Goal: Information Seeking & Learning: Learn about a topic

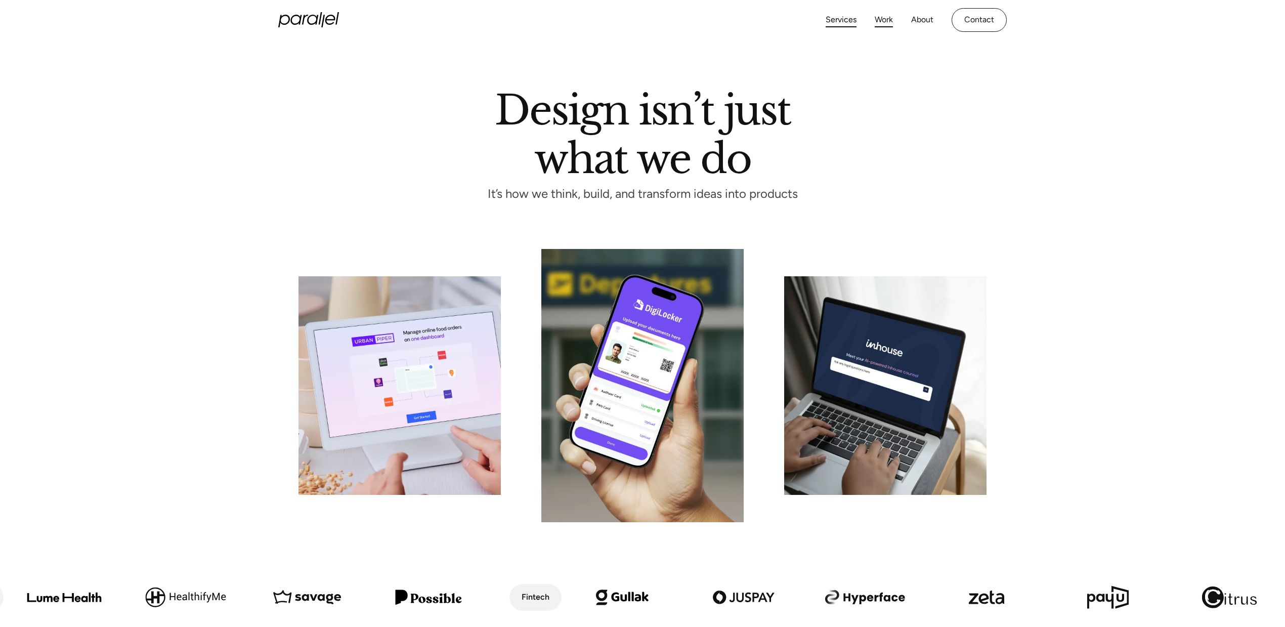
click at [876, 20] on link "Work" at bounding box center [884, 20] width 18 height 15
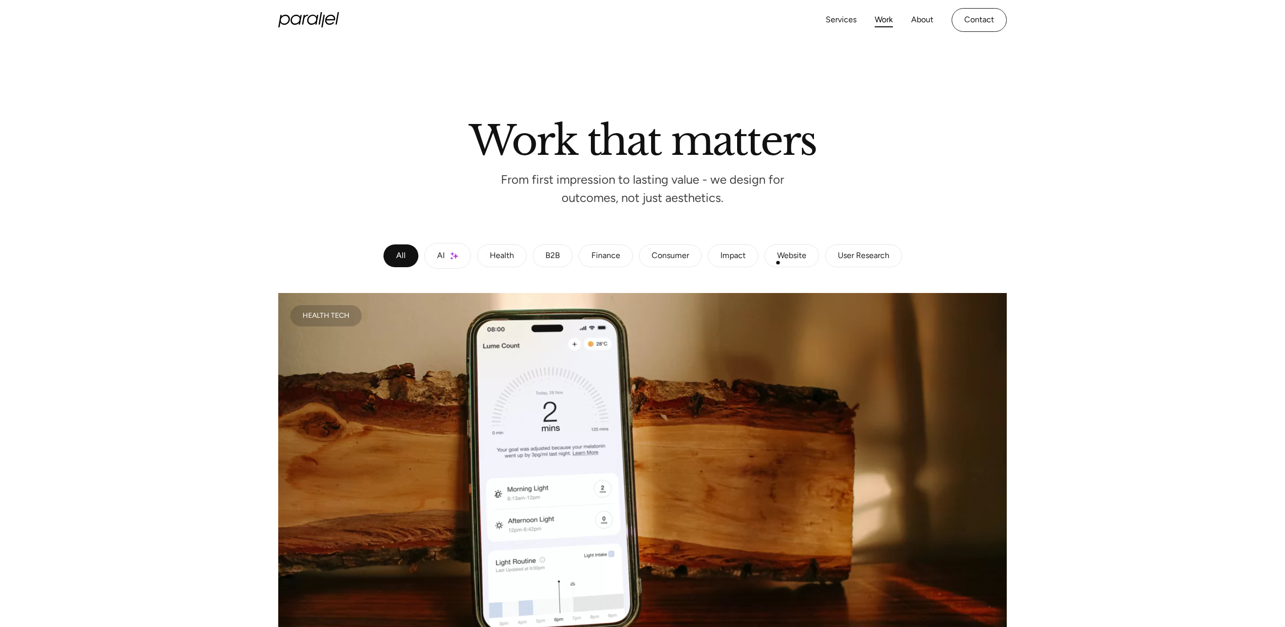
click at [778, 263] on link "Website" at bounding box center [791, 255] width 55 height 23
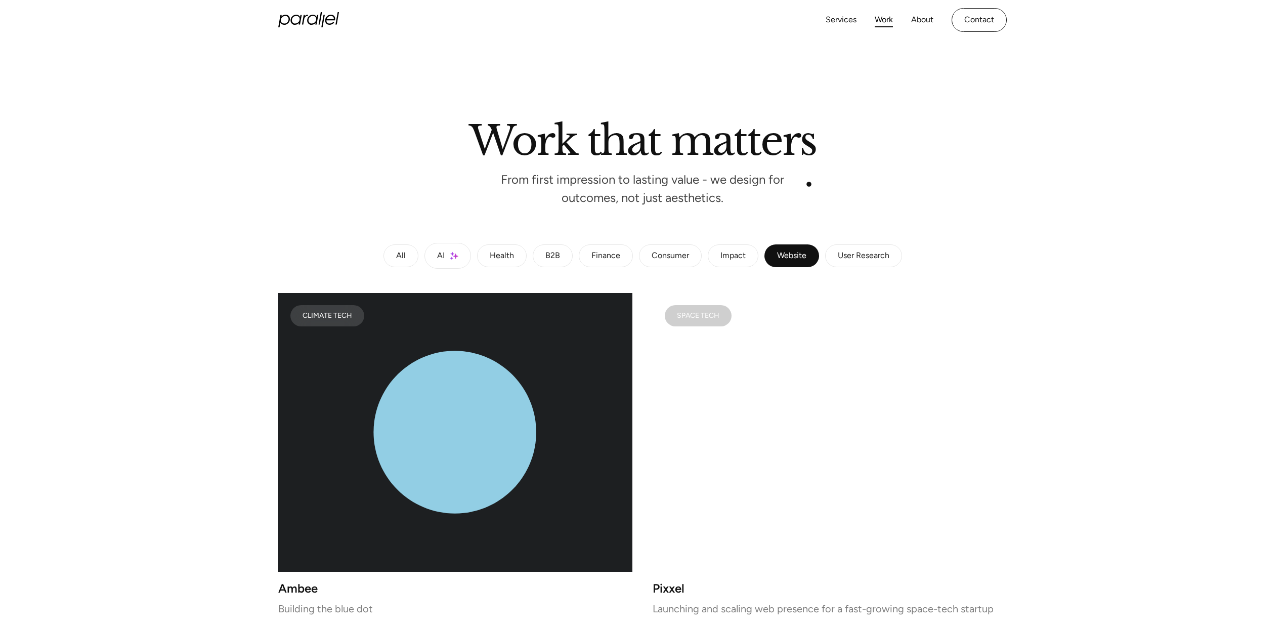
scroll to position [134, 0]
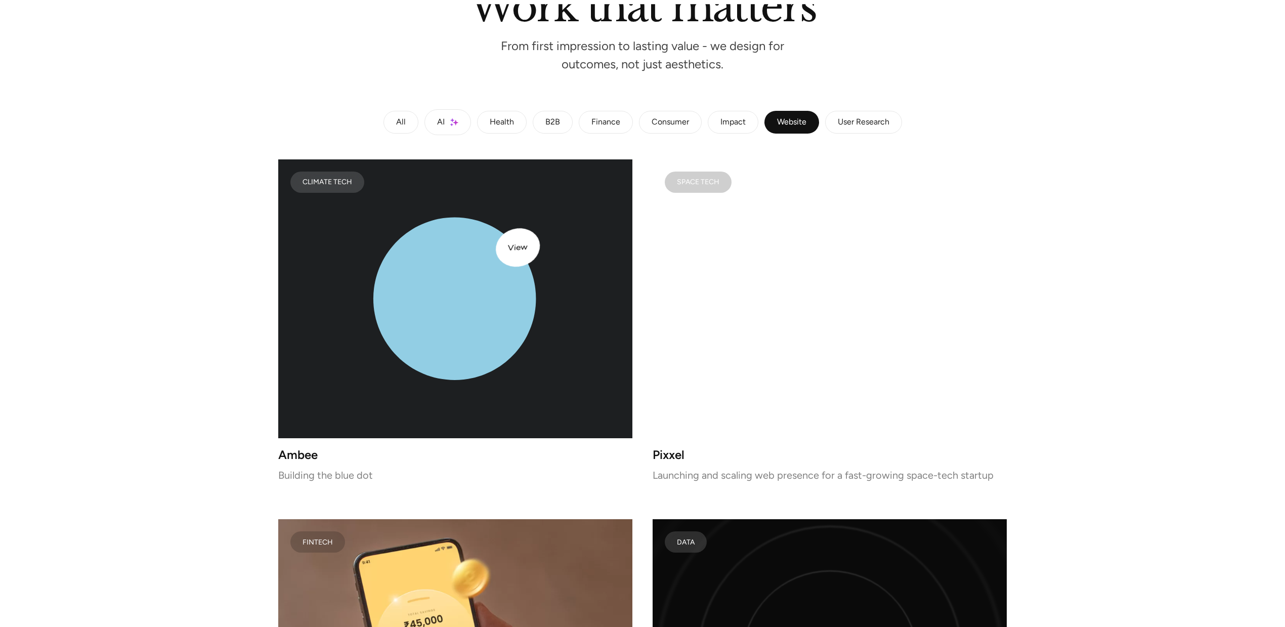
click at [497, 253] on icon "lottie-animation-container" at bounding box center [454, 299] width 163 height 163
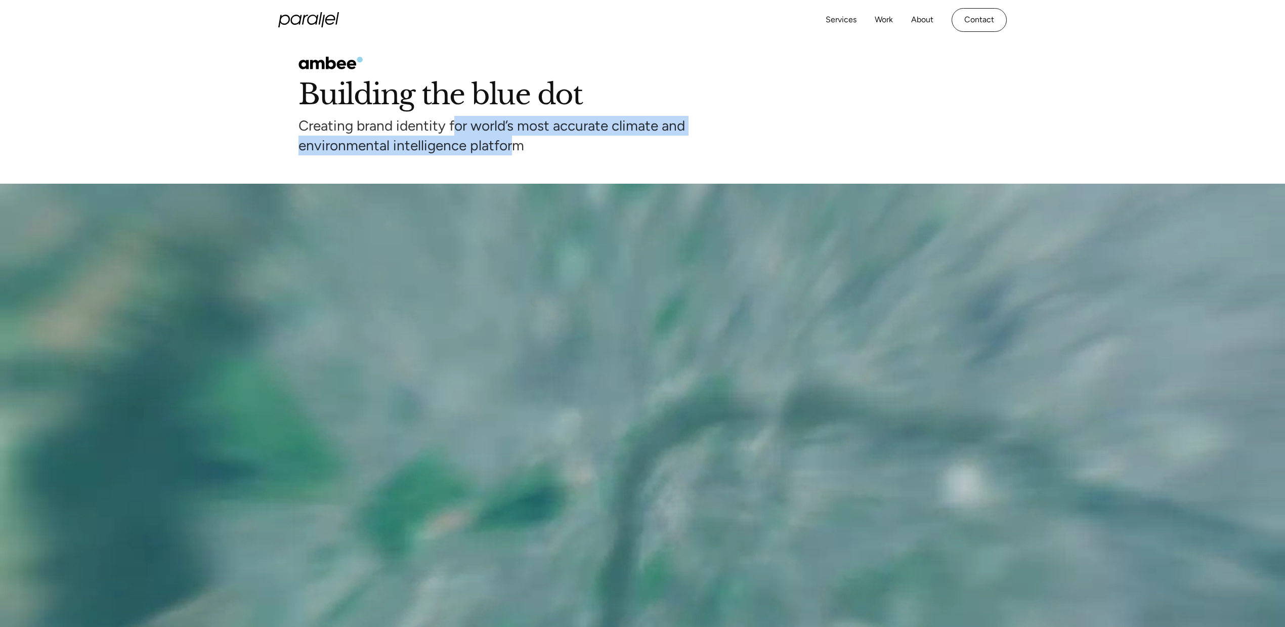
drag, startPoint x: 452, startPoint y: 128, endPoint x: 509, endPoint y: 146, distance: 59.8
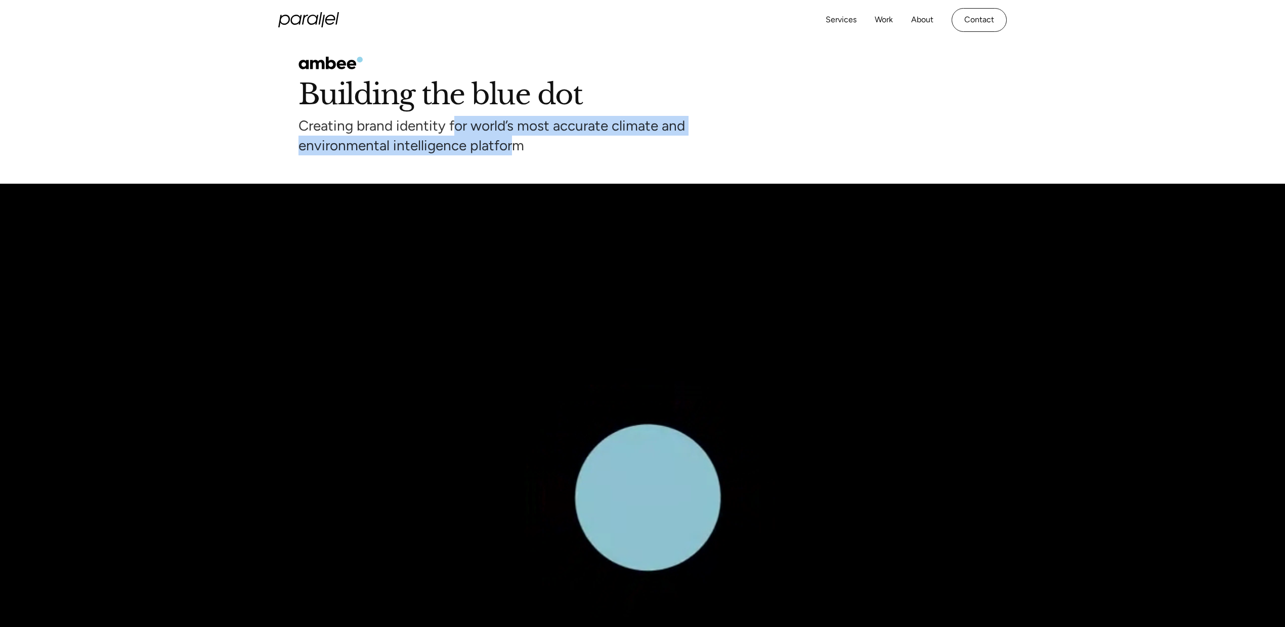
click at [509, 146] on div "Creating brand identity for world’s most accurate climate and environmental int…" at bounding box center [642, 135] width 688 height 39
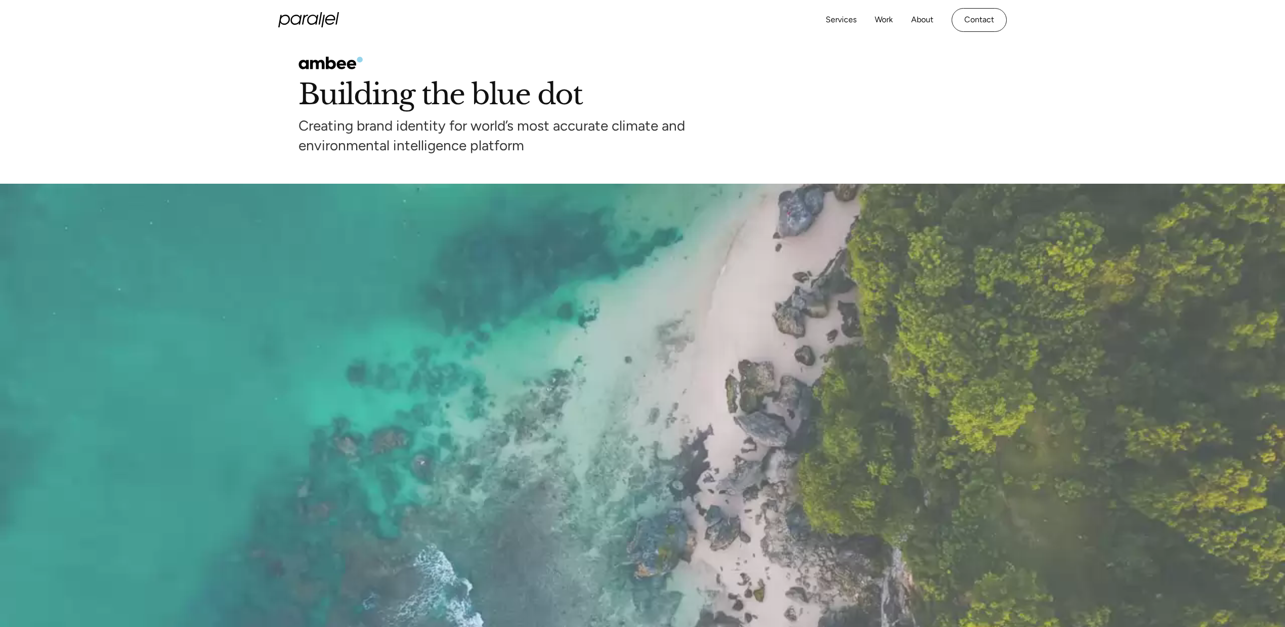
click at [510, 158] on div "Building the blue dot Creating brand identity for world’s most accurate climate…" at bounding box center [642, 112] width 1285 height 144
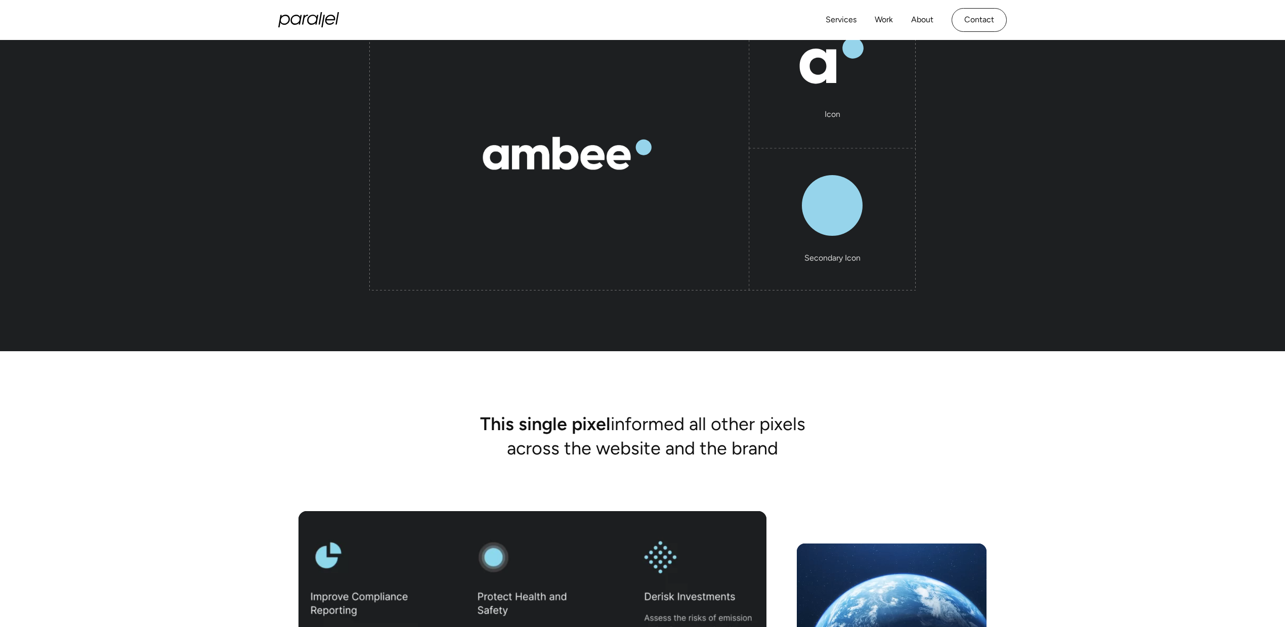
scroll to position [3165, 0]
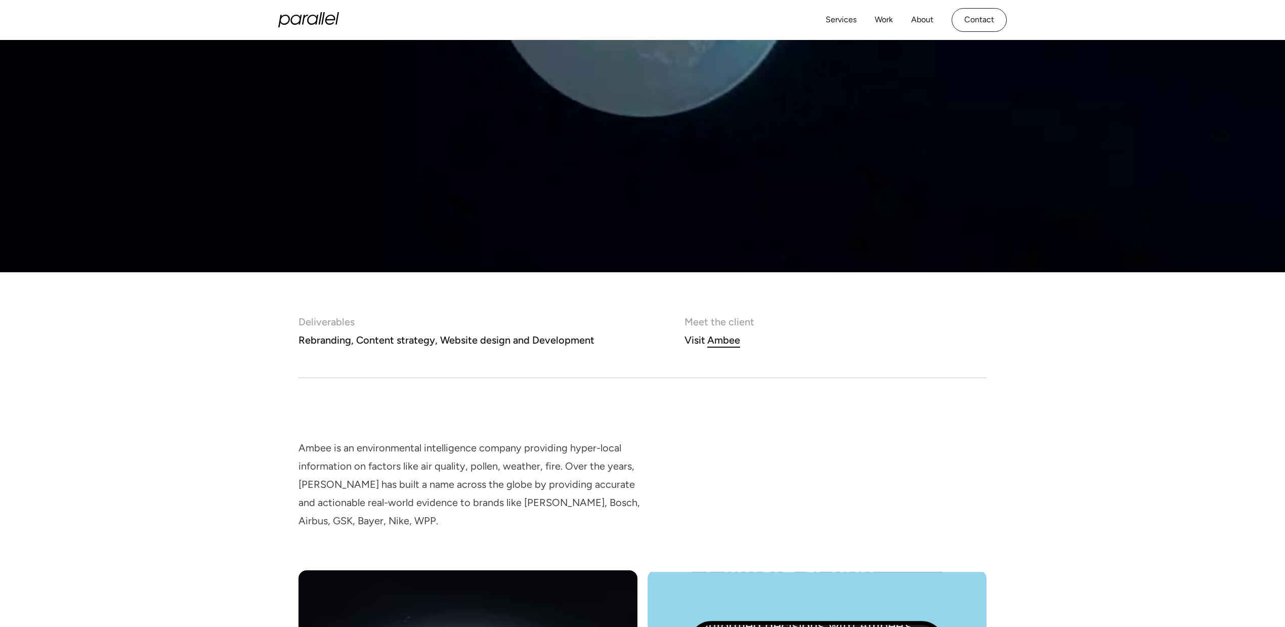
click at [326, 18] on icon "home" at bounding box center [330, 20] width 10 height 10
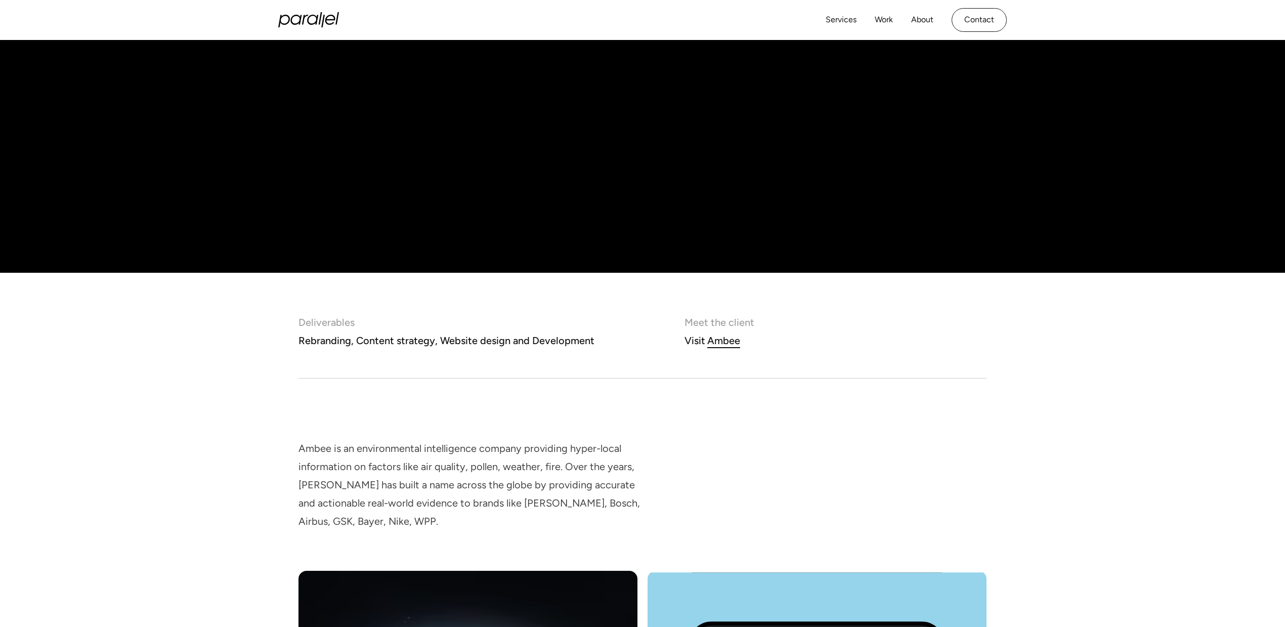
scroll to position [537, 0]
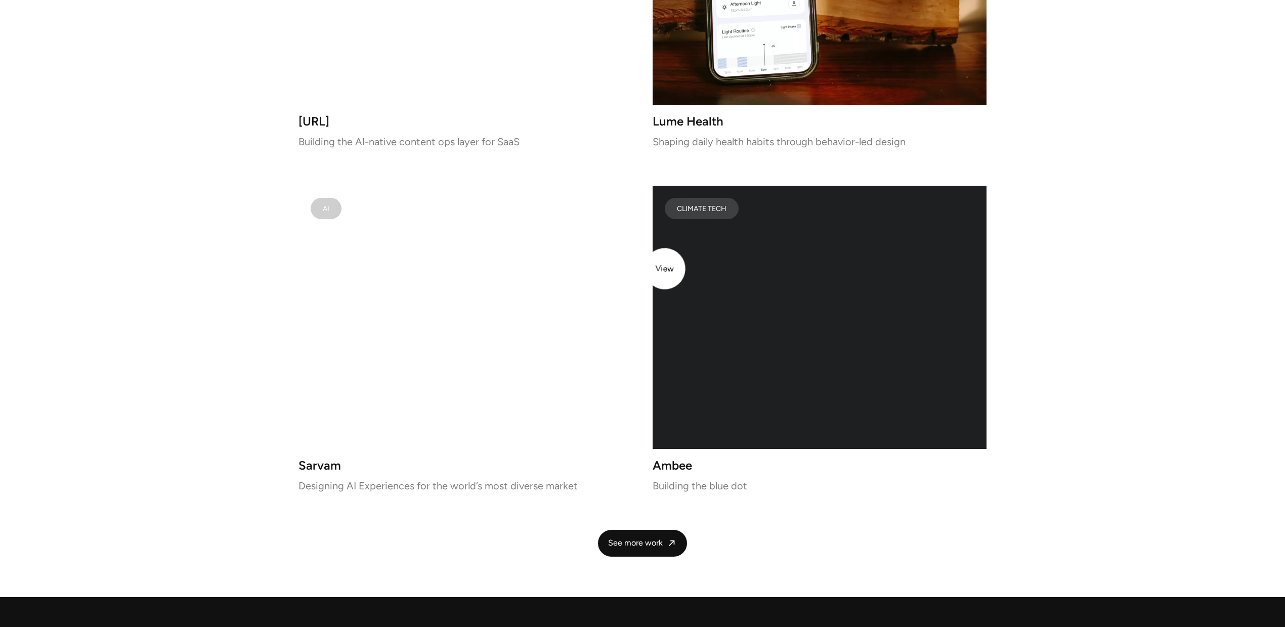
scroll to position [1965, 0]
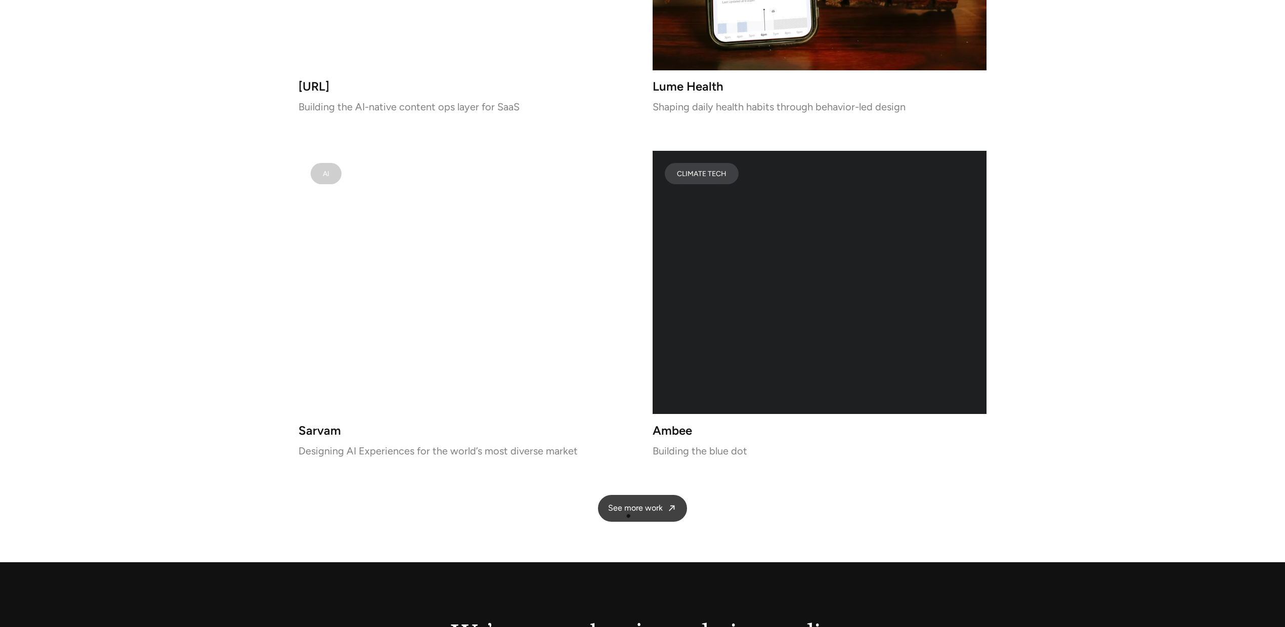
click at [628, 513] on span "See more work" at bounding box center [635, 508] width 55 height 11
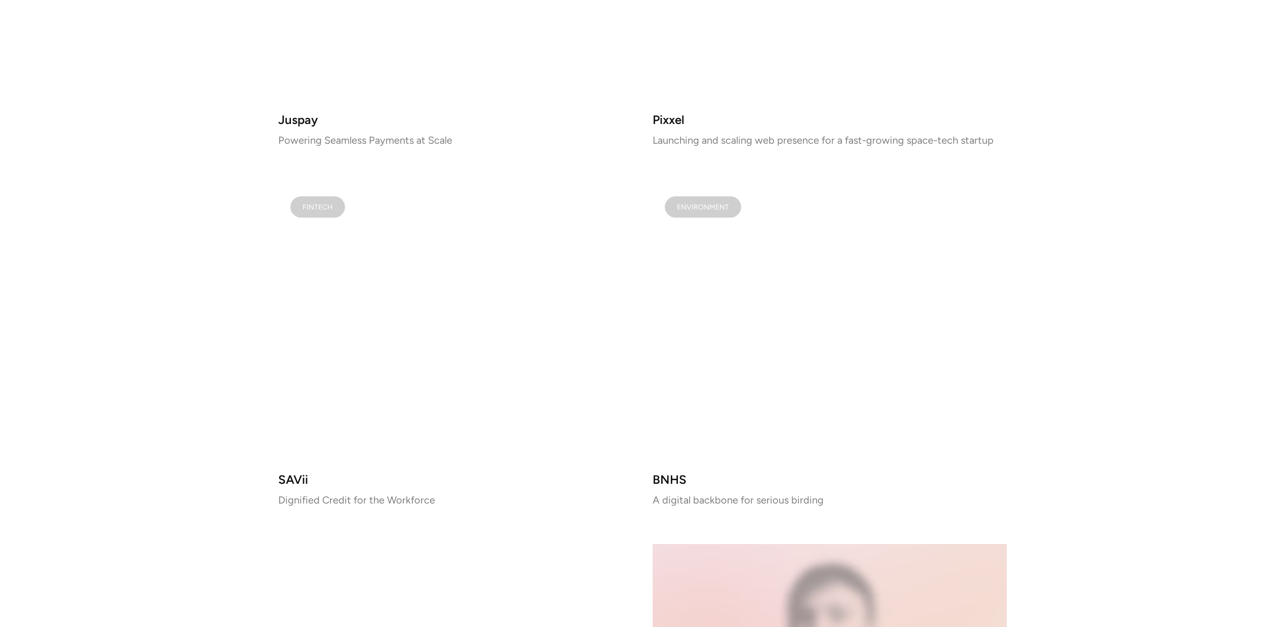
scroll to position [1397, 0]
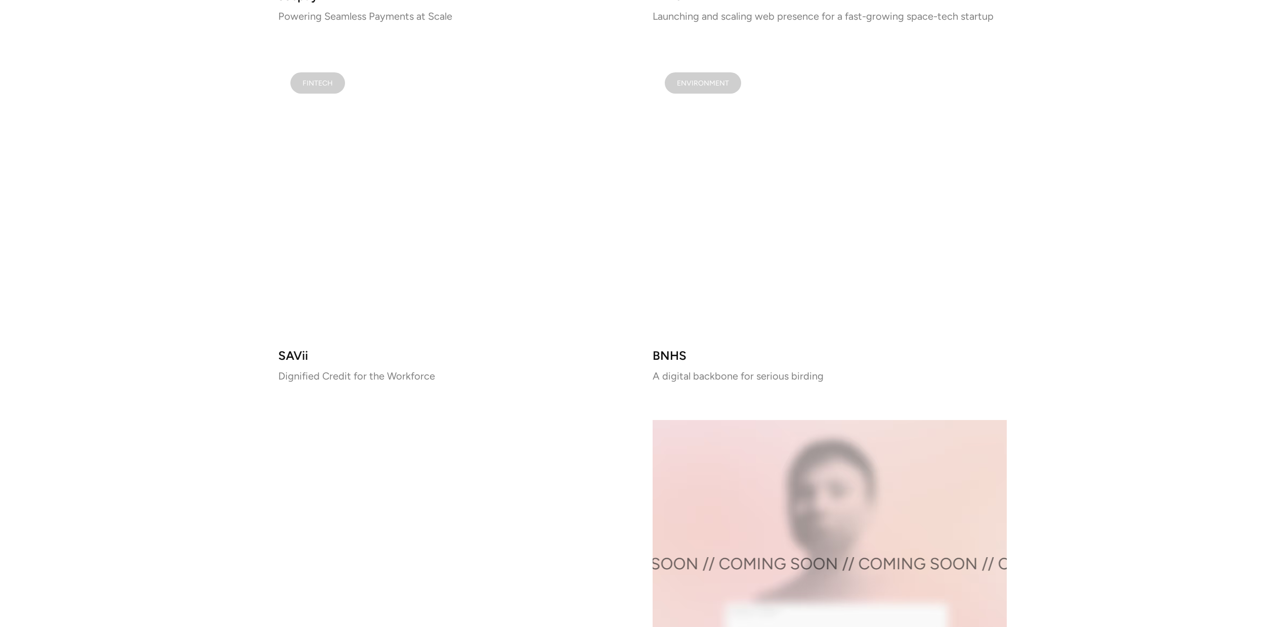
click at [372, 242] on video at bounding box center [455, 199] width 354 height 279
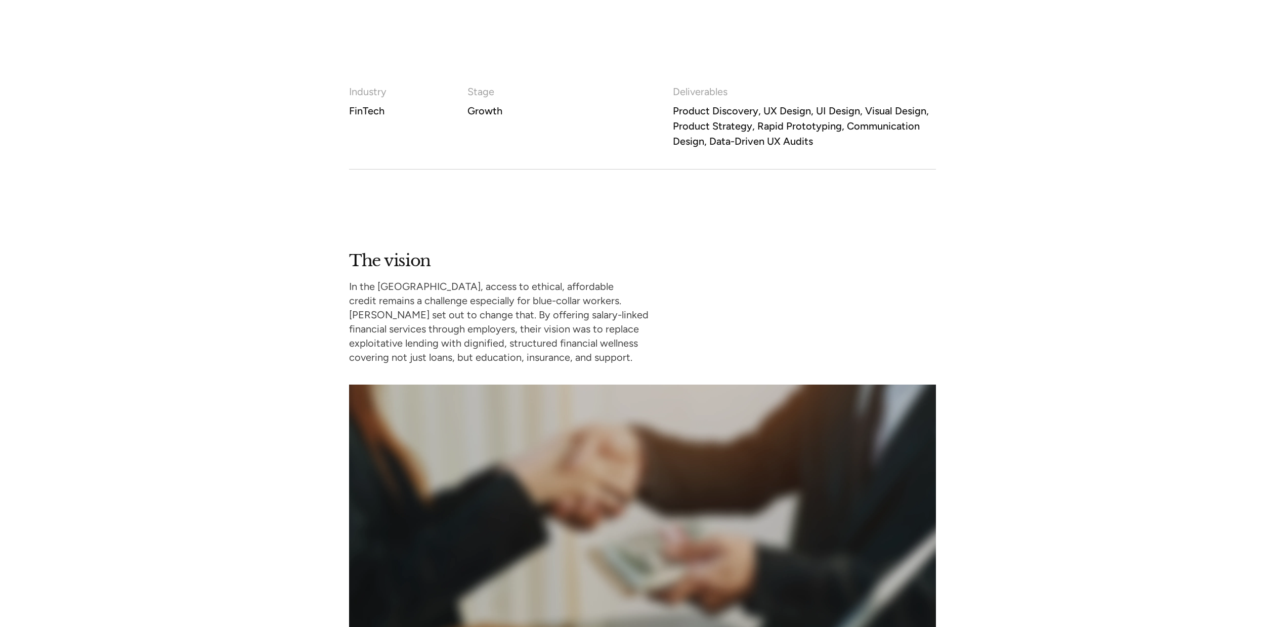
scroll to position [644, 0]
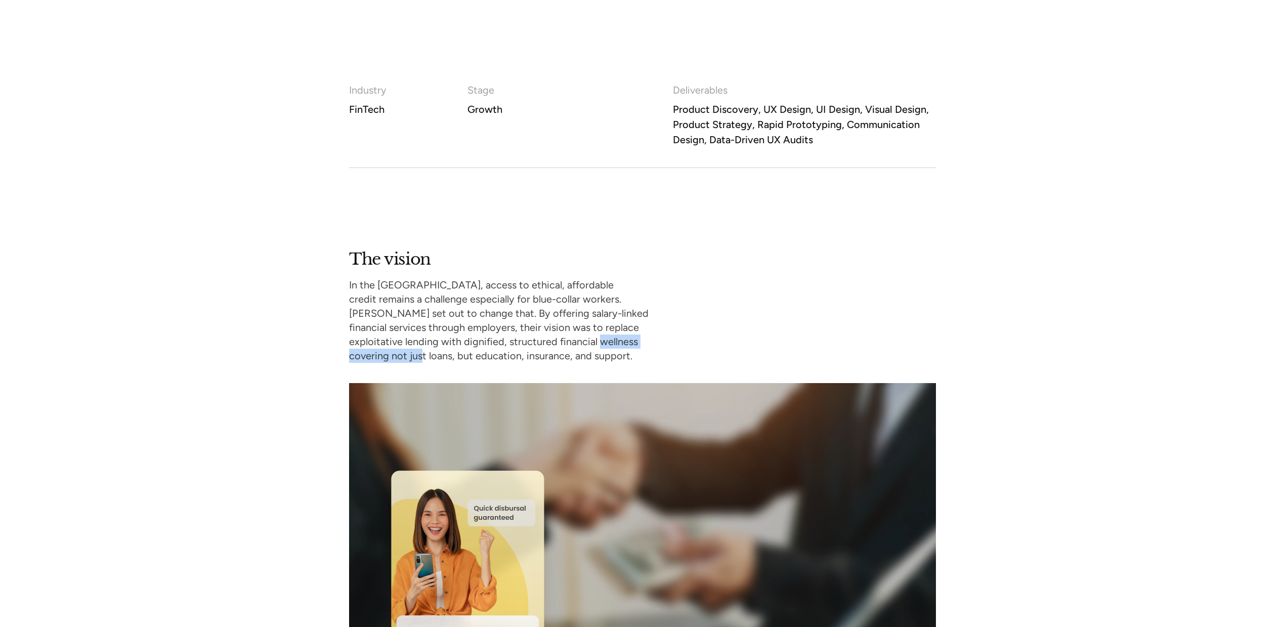
drag, startPoint x: 415, startPoint y: 341, endPoint x: 520, endPoint y: 343, distance: 104.7
click at [520, 343] on p "In the [GEOGRAPHIC_DATA], access to ethical, affordable credit remains a challe…" at bounding box center [523, 320] width 348 height 85
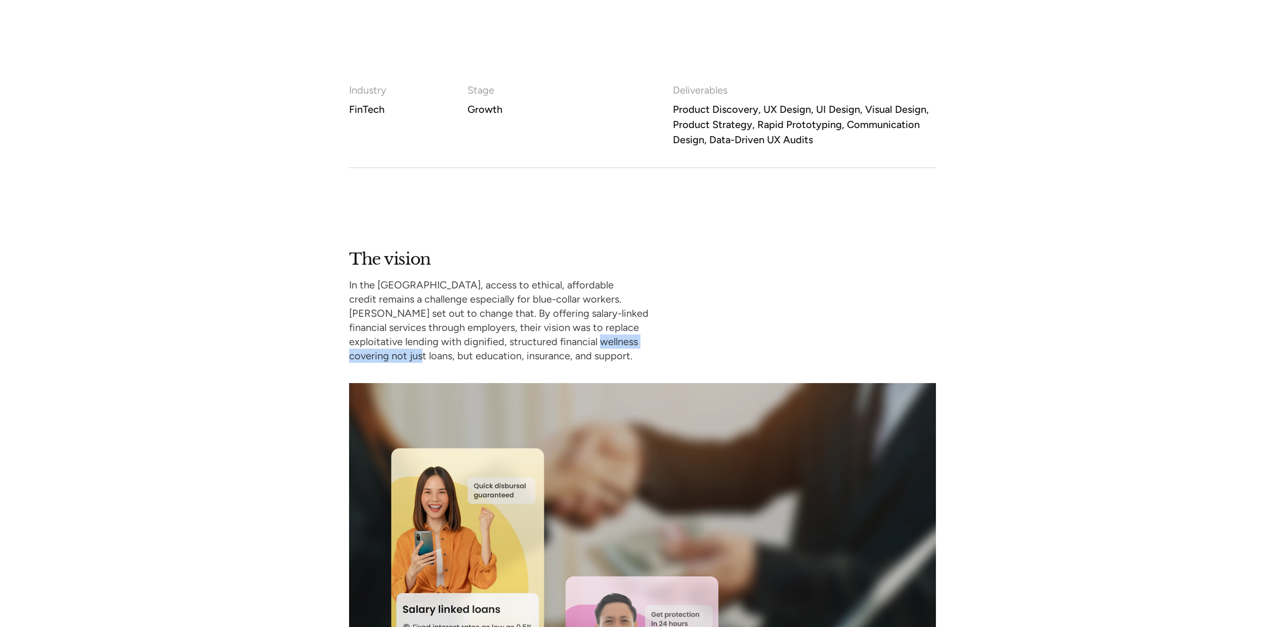
click at [520, 343] on p "In the [GEOGRAPHIC_DATA], access to ethical, affordable credit remains a challe…" at bounding box center [523, 320] width 348 height 85
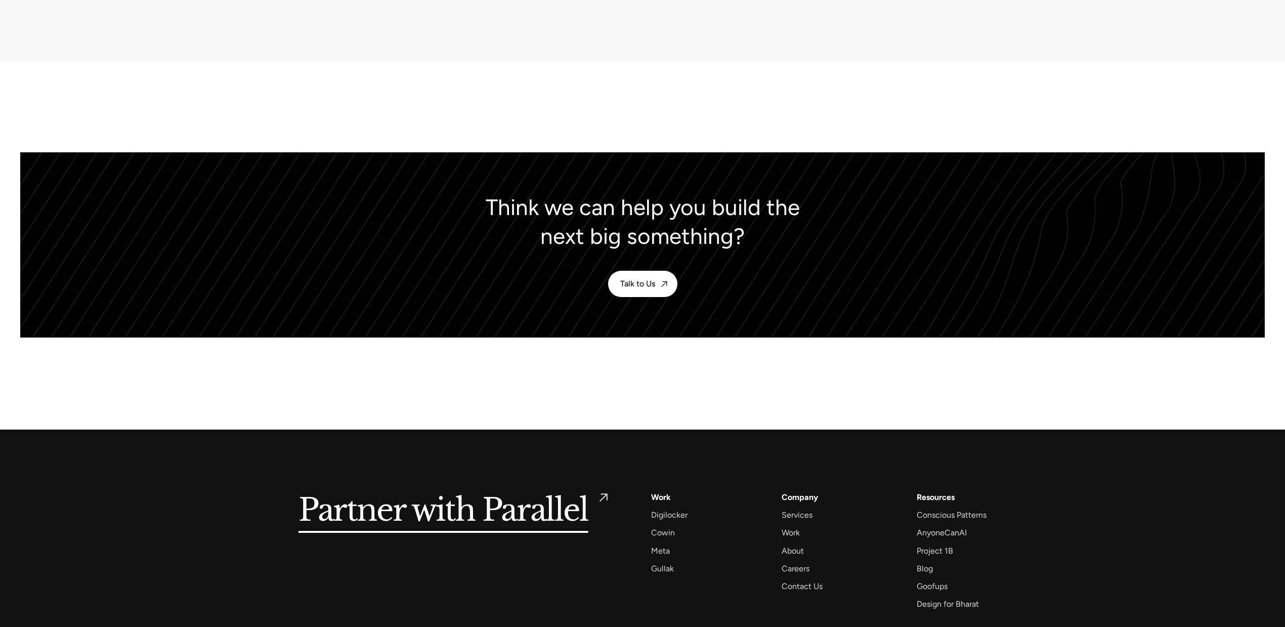
scroll to position [4902, 0]
